Goal: Find specific page/section: Find specific page/section

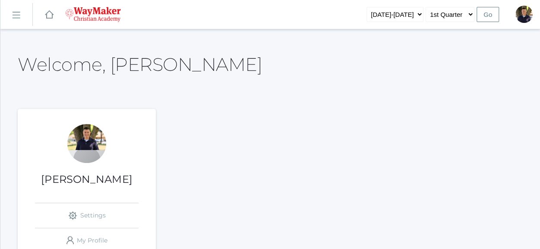
click at [21, 12] on link "icons/ui/navigation/hamburger Created with Sketch." at bounding box center [16, 14] width 32 height 23
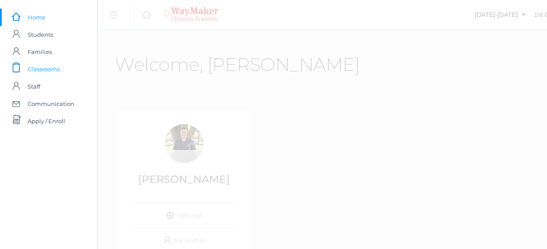
click at [45, 70] on span "Classrooms" at bounding box center [44, 68] width 32 height 17
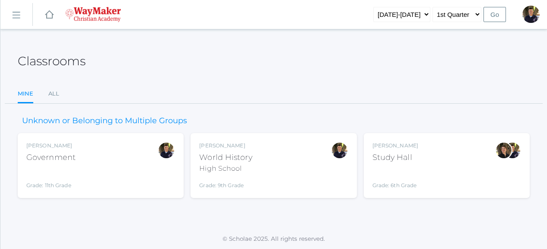
click at [60, 155] on div "Government" at bounding box center [50, 158] width 49 height 12
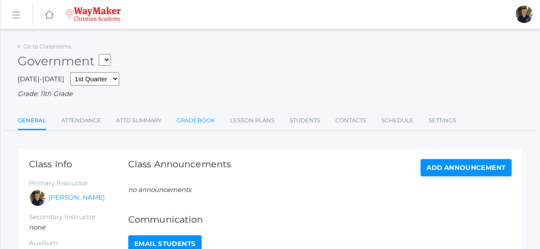
click at [199, 120] on link "Gradebook" at bounding box center [196, 120] width 38 height 17
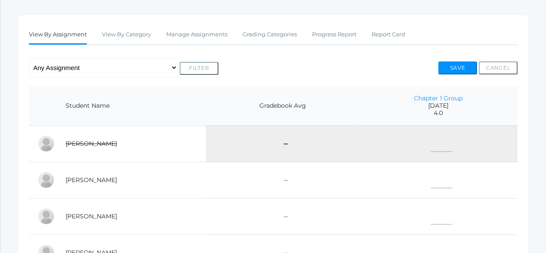
scroll to position [148, 0]
